Goal: Find specific page/section: Find specific page/section

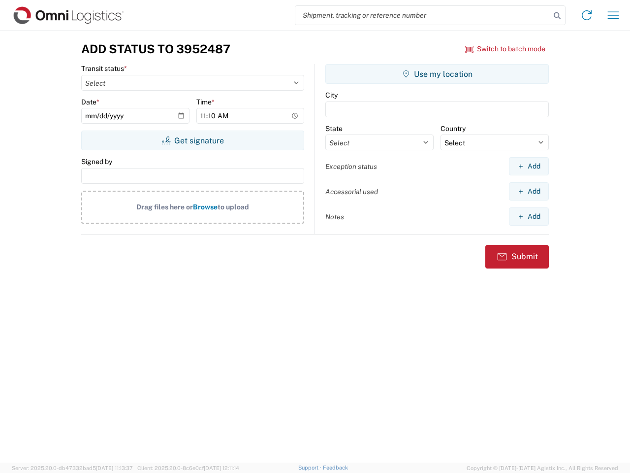
click at [423, 15] on input "search" at bounding box center [422, 15] width 255 height 19
click at [557, 16] on icon at bounding box center [557, 16] width 14 height 14
click at [587, 15] on icon at bounding box center [587, 15] width 16 height 16
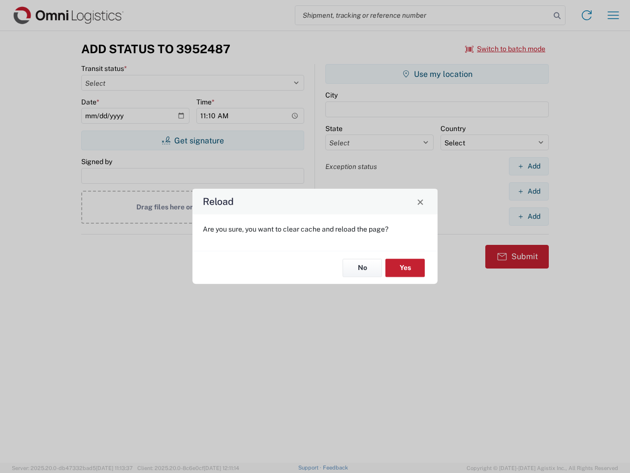
click at [613, 15] on div "Reload Are you sure, you want to clear cache and reload the page? No Yes" at bounding box center [315, 236] width 630 height 473
click at [505, 49] on div "Reload Are you sure, you want to clear cache and reload the page? No Yes" at bounding box center [315, 236] width 630 height 473
click at [192, 140] on div "Reload Are you sure, you want to clear cache and reload the page? No Yes" at bounding box center [315, 236] width 630 height 473
click at [437, 74] on div "Reload Are you sure, you want to clear cache and reload the page? No Yes" at bounding box center [315, 236] width 630 height 473
click at [529, 166] on div "Reload Are you sure, you want to clear cache and reload the page? No Yes" at bounding box center [315, 236] width 630 height 473
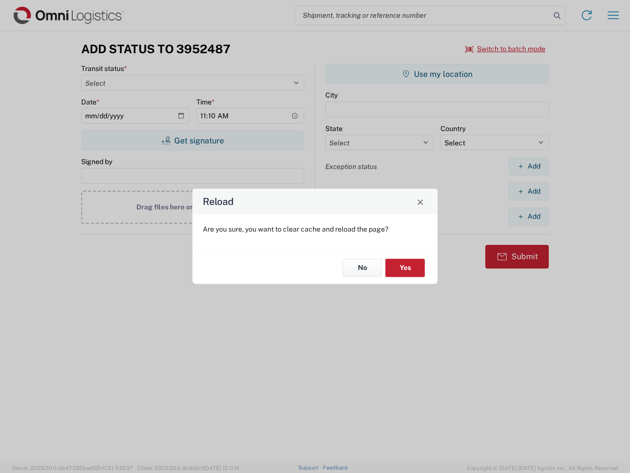
click at [529, 191] on div "Reload Are you sure, you want to clear cache and reload the page? No Yes" at bounding box center [315, 236] width 630 height 473
click at [529, 216] on div "Reload Are you sure, you want to clear cache and reload the page? No Yes" at bounding box center [315, 236] width 630 height 473
